Goal: Obtain resource: Obtain resource

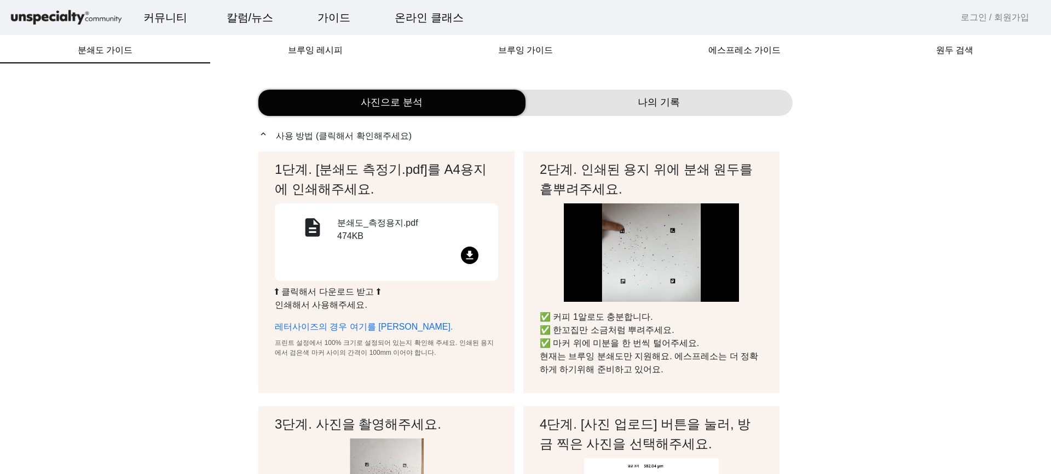
click at [480, 260] on div "file_download" at bounding box center [386, 257] width 197 height 21
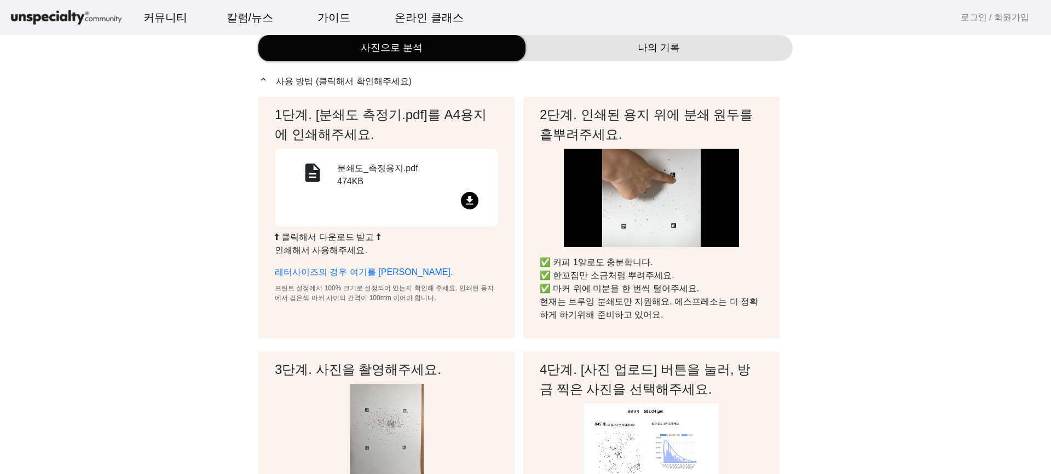
scroll to position [109, 0]
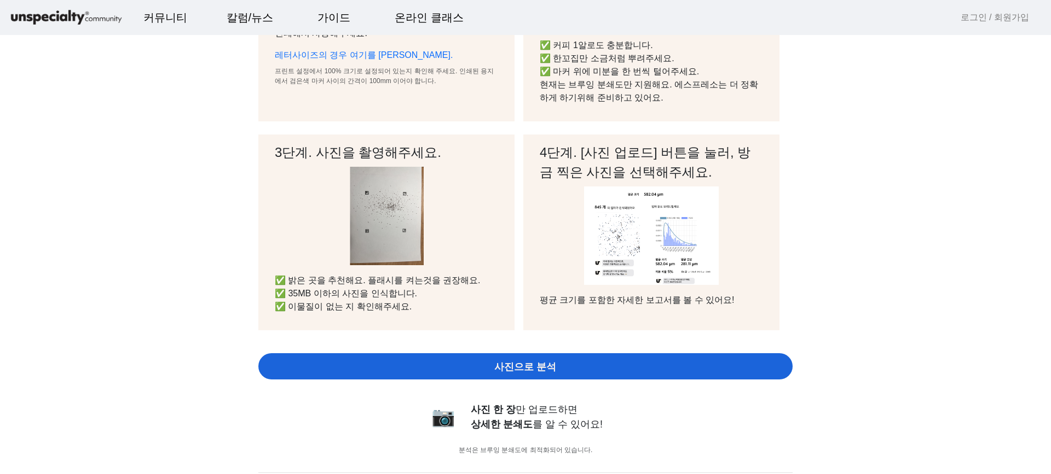
scroll to position [274, 0]
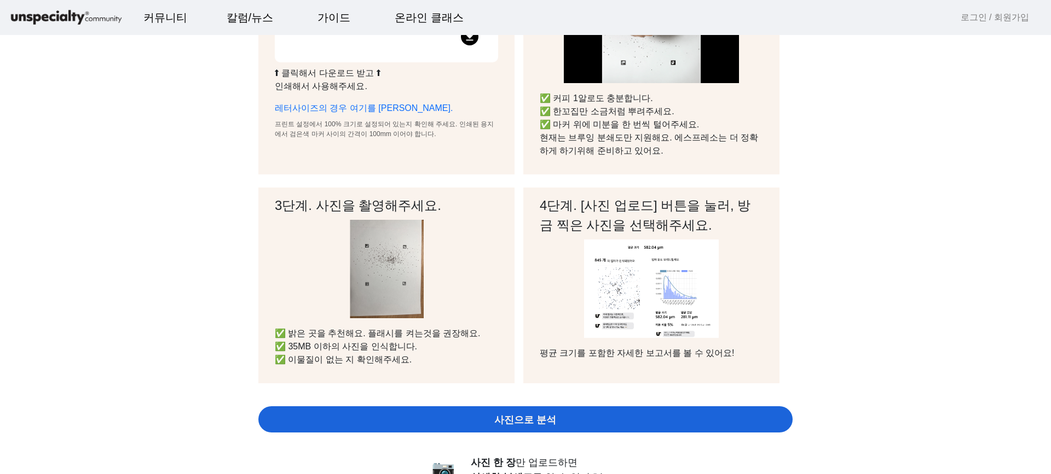
drag, startPoint x: 172, startPoint y: 154, endPoint x: 194, endPoint y: 154, distance: 21.9
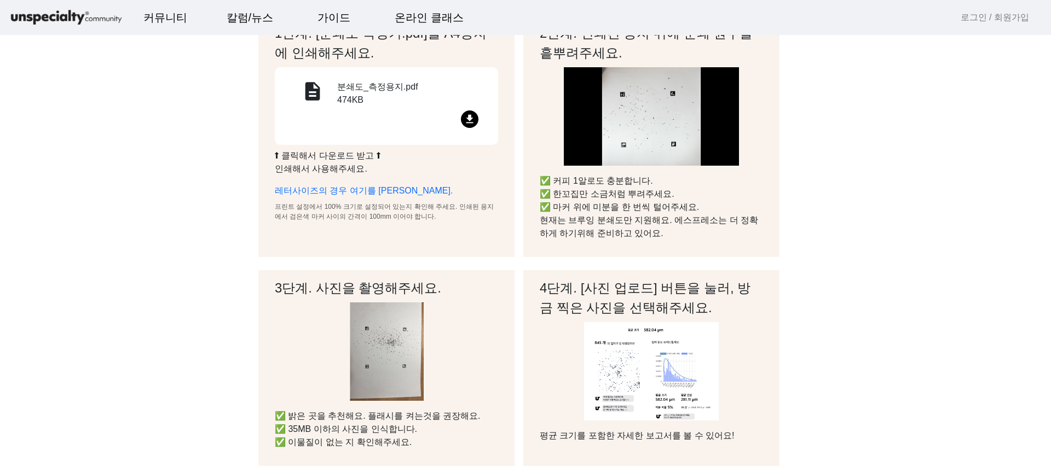
scroll to position [109, 0]
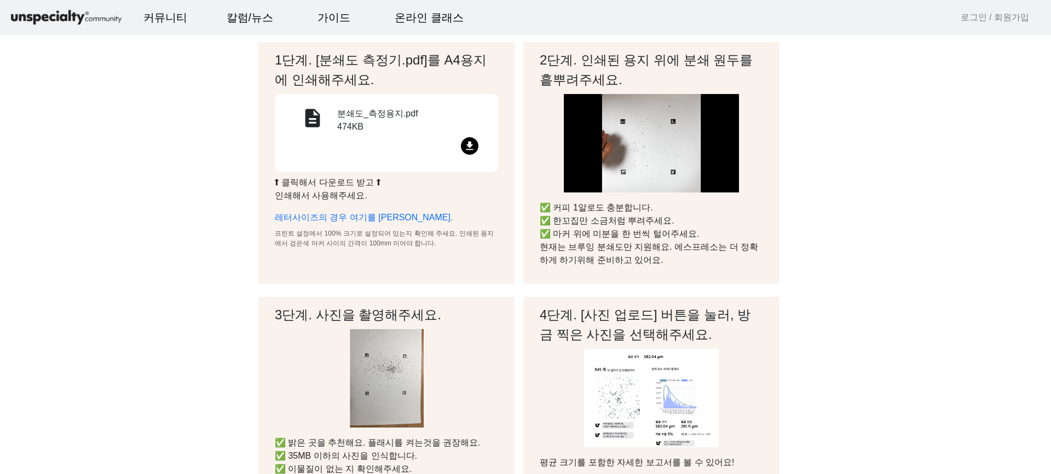
click at [480, 153] on div "file_download" at bounding box center [386, 147] width 197 height 21
drag, startPoint x: 181, startPoint y: 76, endPoint x: 191, endPoint y: 70, distance: 11.3
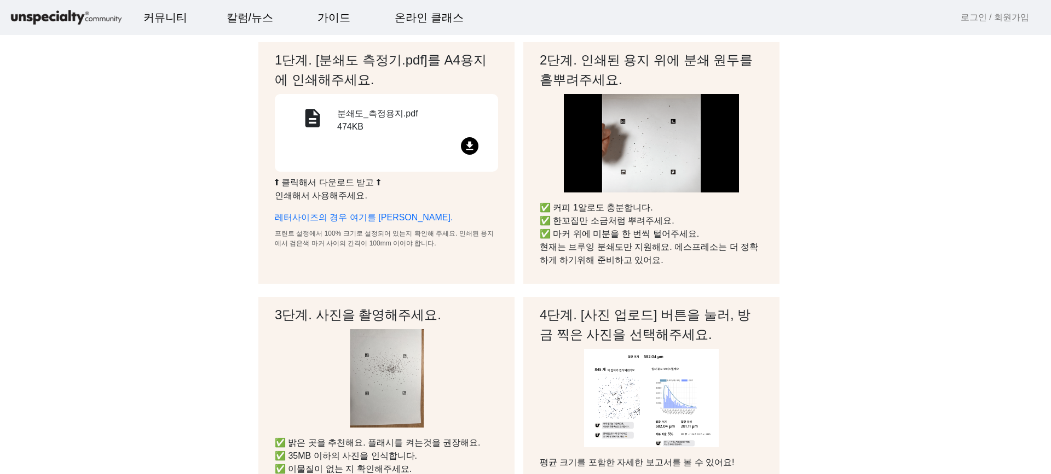
drag, startPoint x: 381, startPoint y: 242, endPoint x: 392, endPoint y: 242, distance: 11.5
click at [392, 242] on p "프린트 설정에서 100% 크기로 설정되어 있는지 확인해 주세요. 인쇄된 용지에서 검은색 마커 사이의 간격이 100mm 이어야 합니다." at bounding box center [386, 239] width 223 height 20
